Goal: Communication & Community: Answer question/provide support

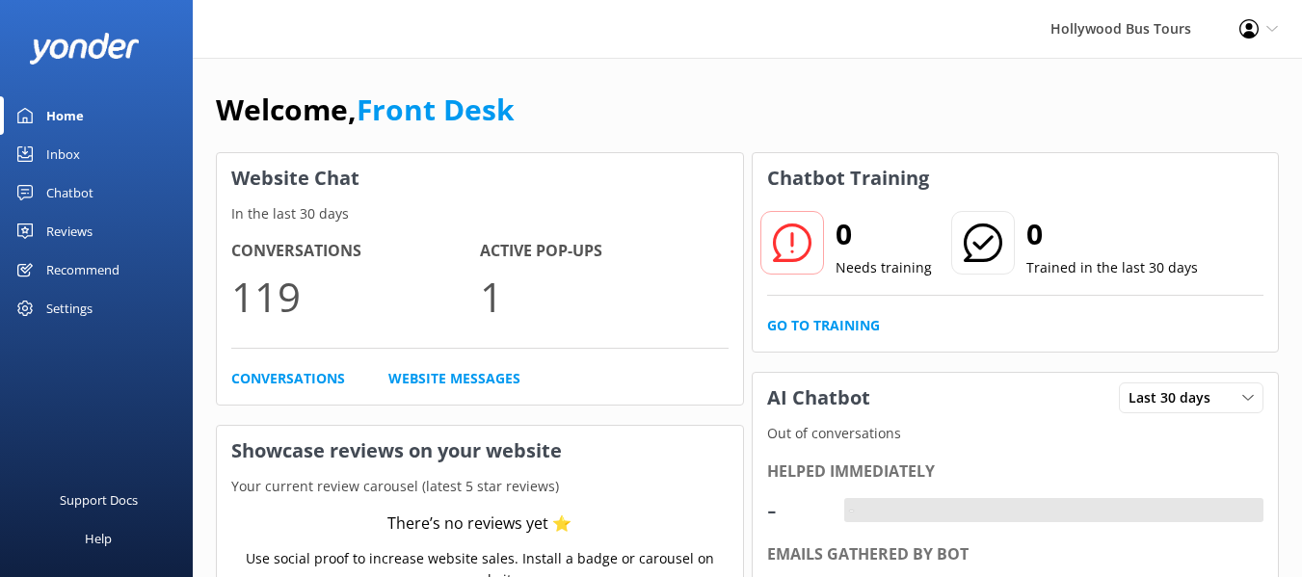
click at [54, 160] on div "Inbox" at bounding box center [63, 154] width 34 height 39
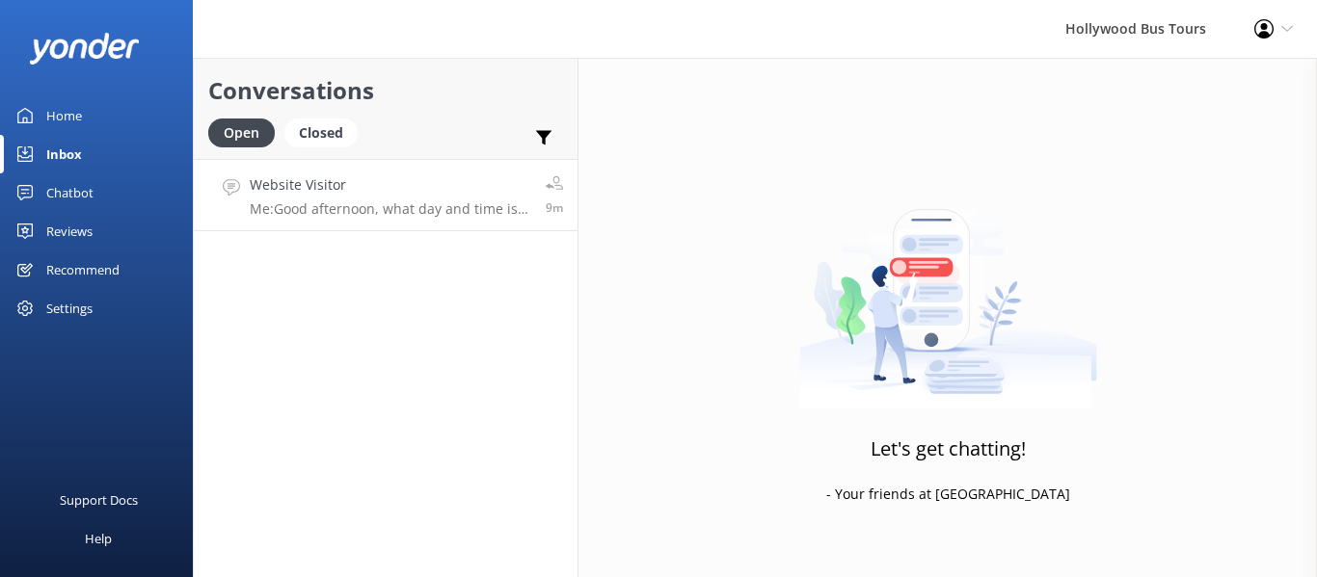
click at [422, 198] on div "Website Visitor Me: Good afternoon, what day and time is your booking for? also…" at bounding box center [390, 194] width 281 height 41
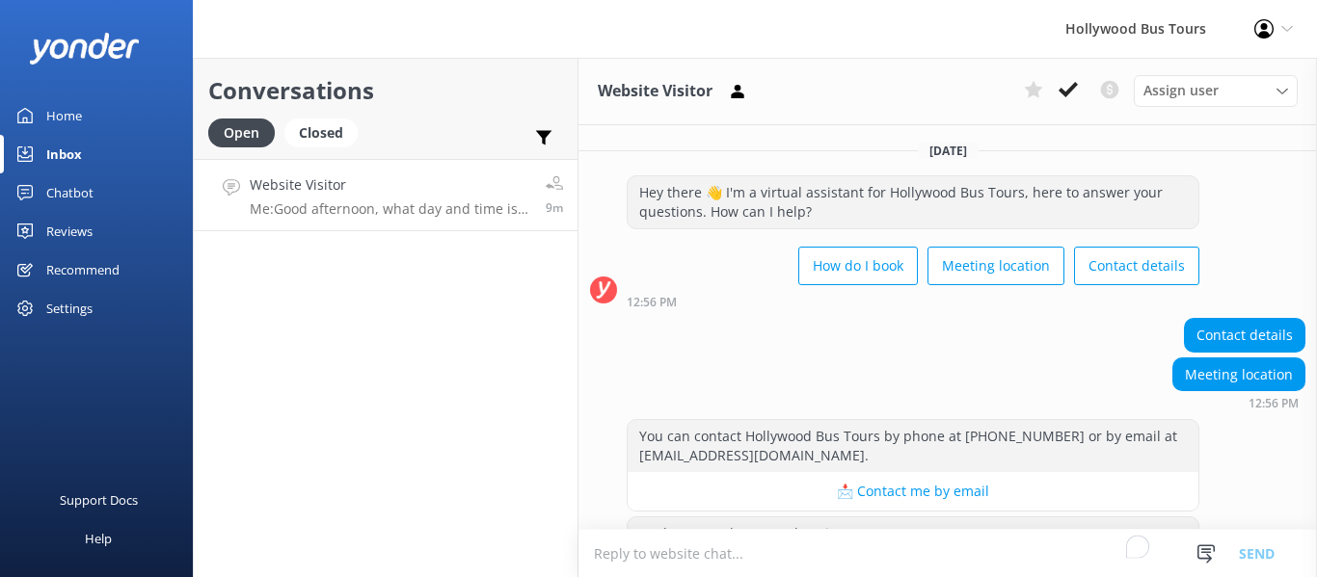
scroll to position [507, 0]
